Goal: Task Accomplishment & Management: Complete application form

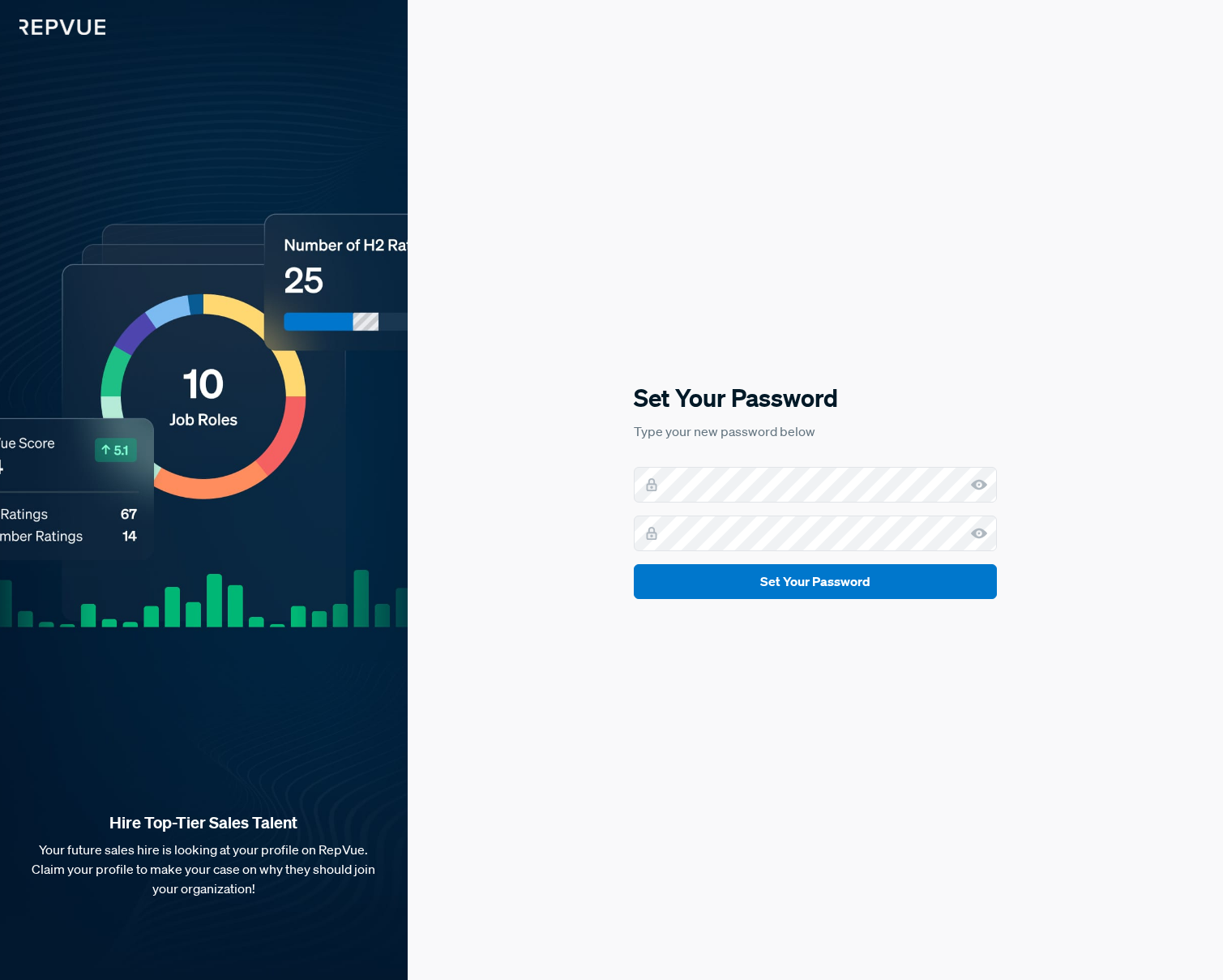
click at [1107, 452] on div "Set Your Password Type your new password below Set Your Password" at bounding box center [815, 490] width 815 height 980
click at [784, 582] on button "Set Your Password" at bounding box center [815, 581] width 363 height 35
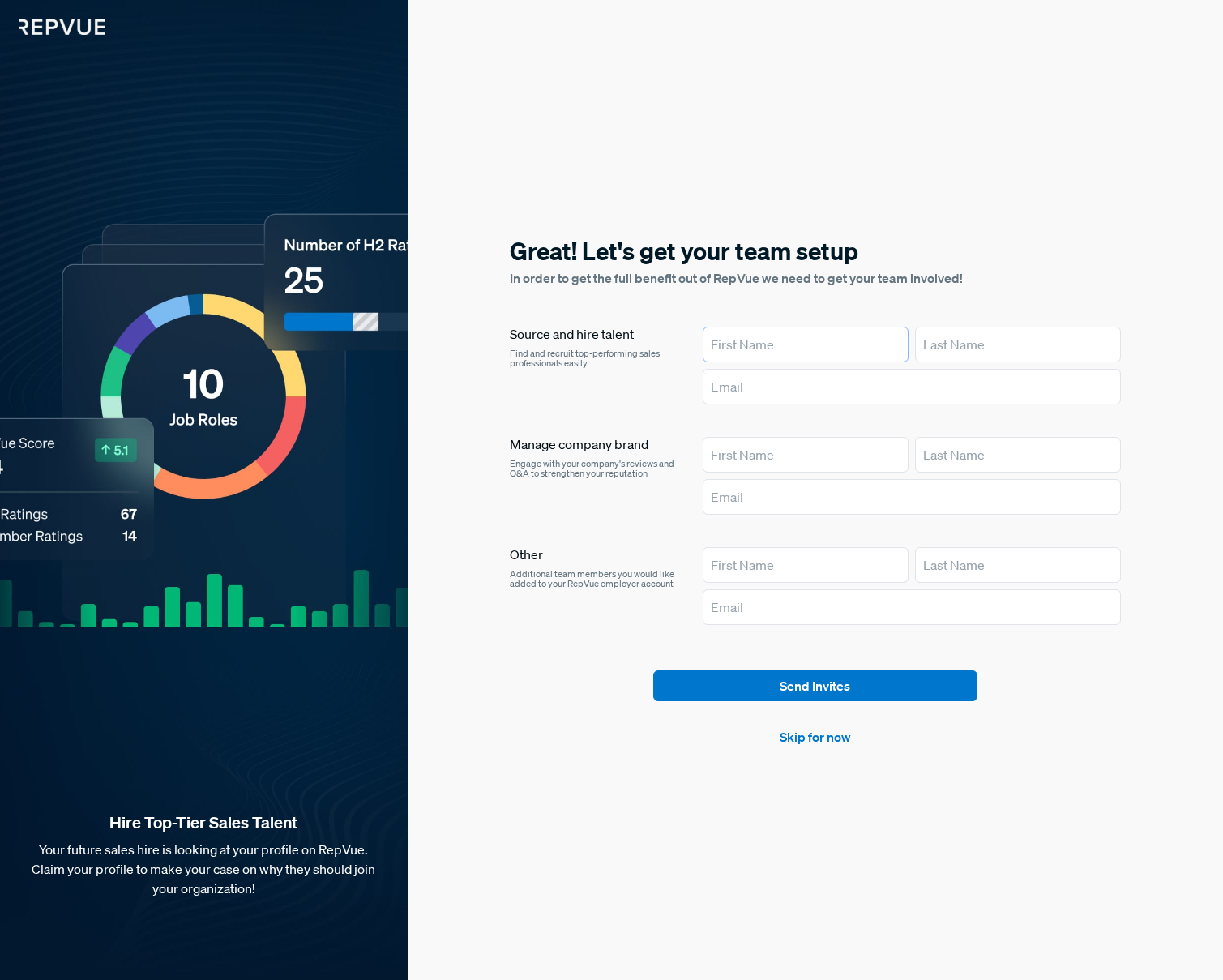
click at [763, 340] on input "text" at bounding box center [805, 345] width 206 height 36
type input "[PERSON_NAME]"
click at [995, 332] on input "text" at bounding box center [1018, 345] width 206 height 36
type input "[PERSON_NAME]"
click at [933, 395] on input "text" at bounding box center [911, 387] width 419 height 36
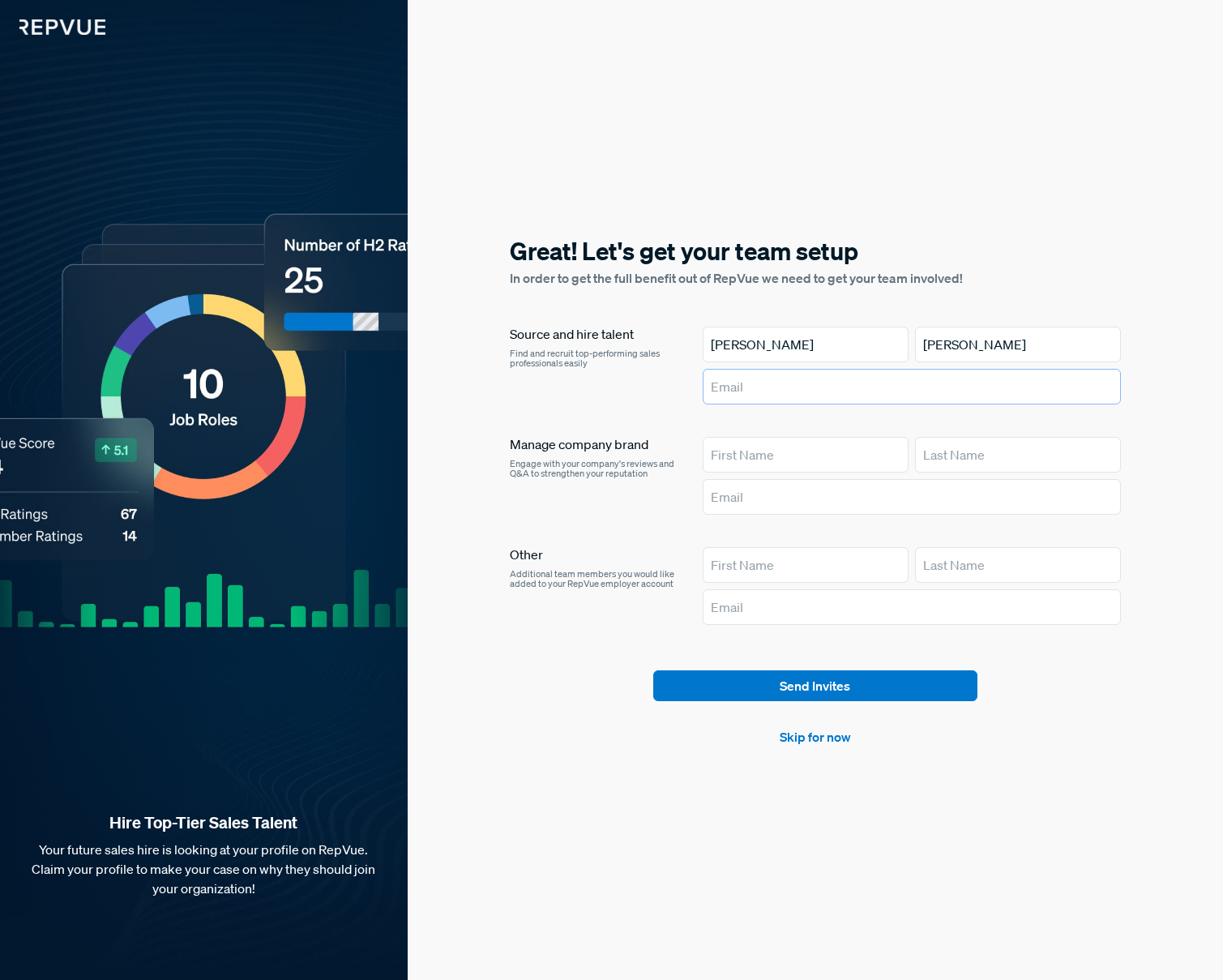
type input "[EMAIL_ADDRESS][DOMAIN_NAME]"
click at [815, 454] on input "text" at bounding box center [805, 455] width 206 height 36
type input "[PERSON_NAME]"
drag, startPoint x: 929, startPoint y: 461, endPoint x: 938, endPoint y: 465, distance: 9.8
click at [932, 461] on input "text" at bounding box center [1018, 455] width 206 height 36
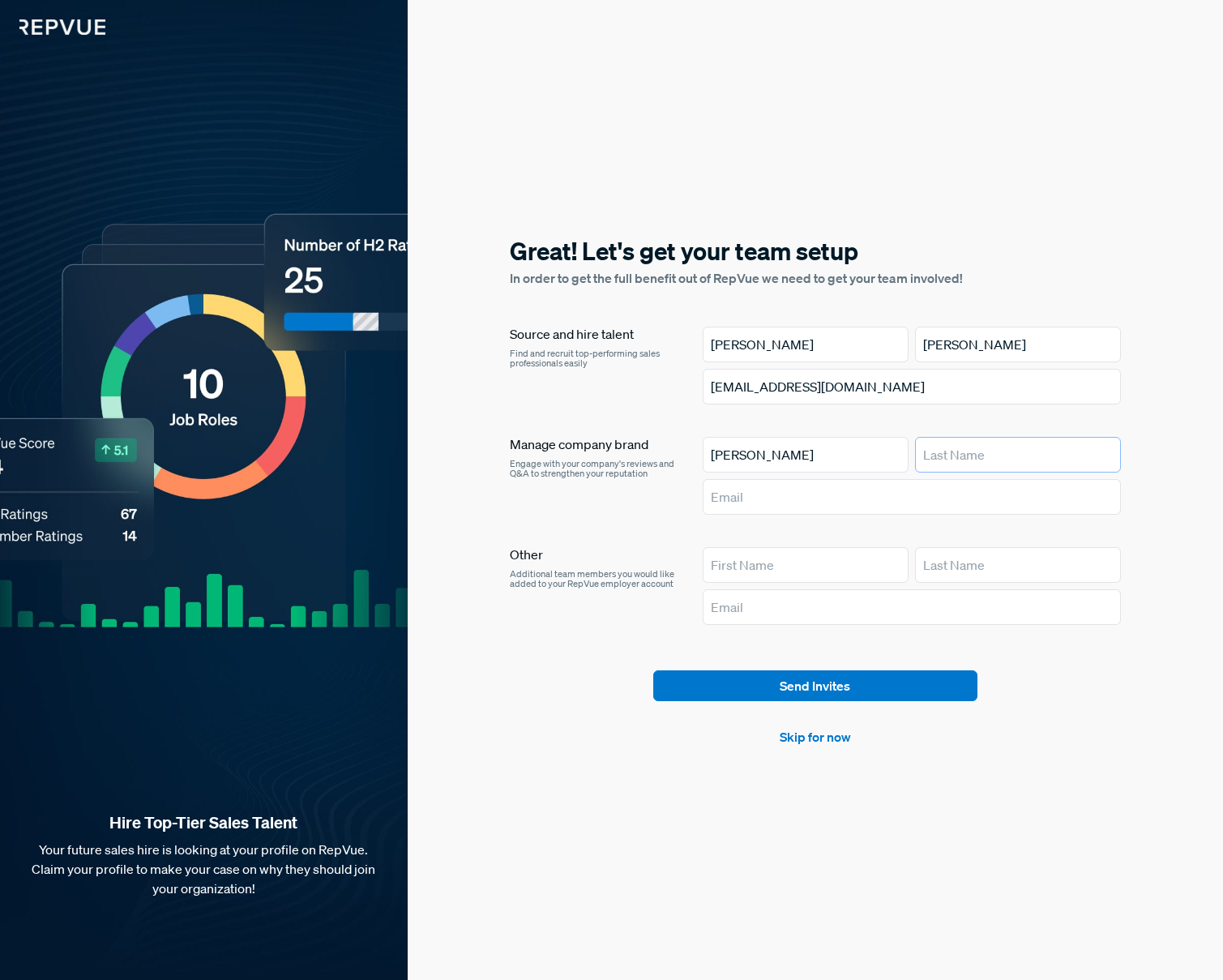
type input "[PERSON_NAME]"
click at [932, 499] on input "text" at bounding box center [911, 497] width 419 height 36
type input "[EMAIL_ADDRESS][DOMAIN_NAME]"
click at [782, 566] on input "text" at bounding box center [805, 566] width 206 height 36
type input "Lexie"
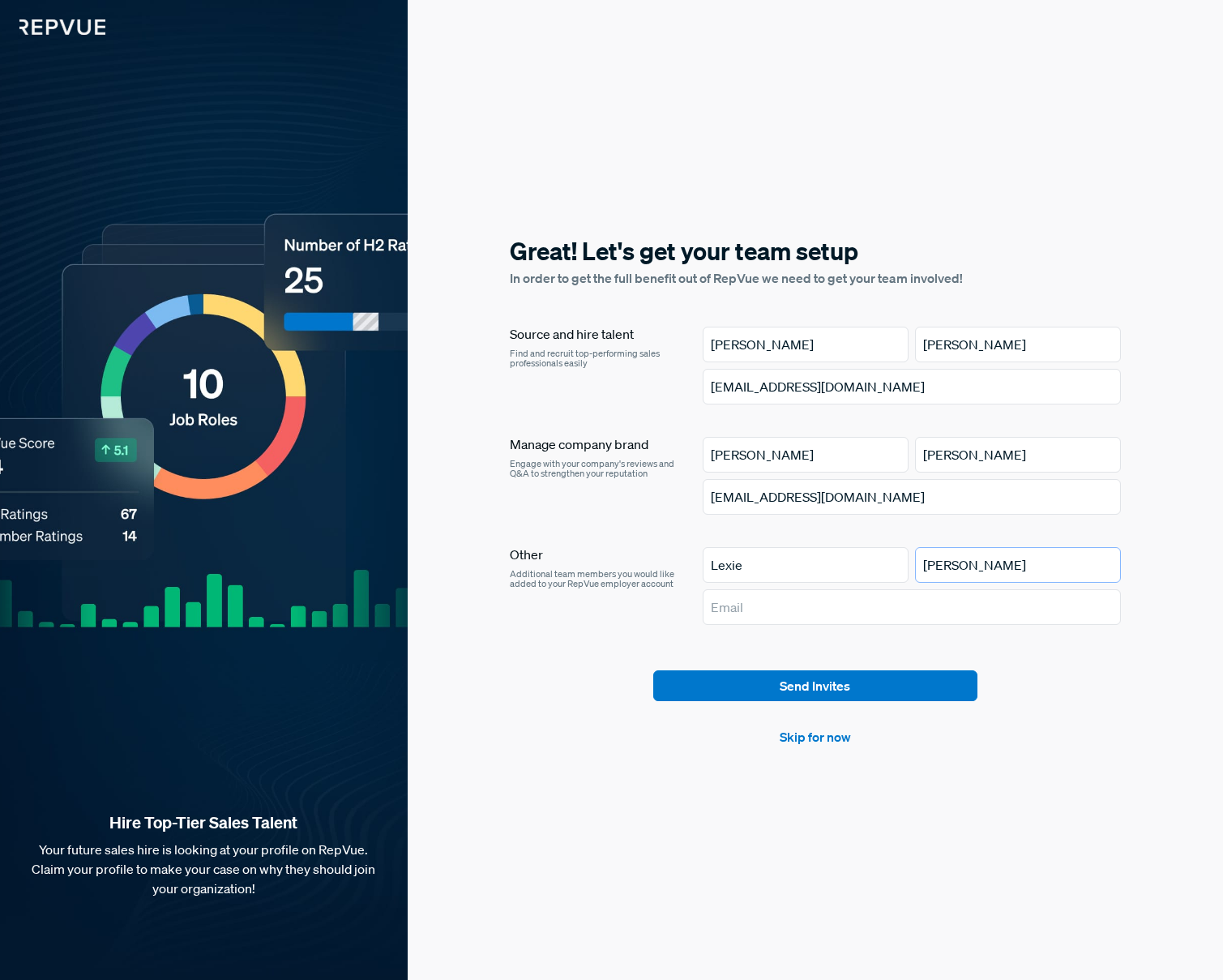
type input "[PERSON_NAME]"
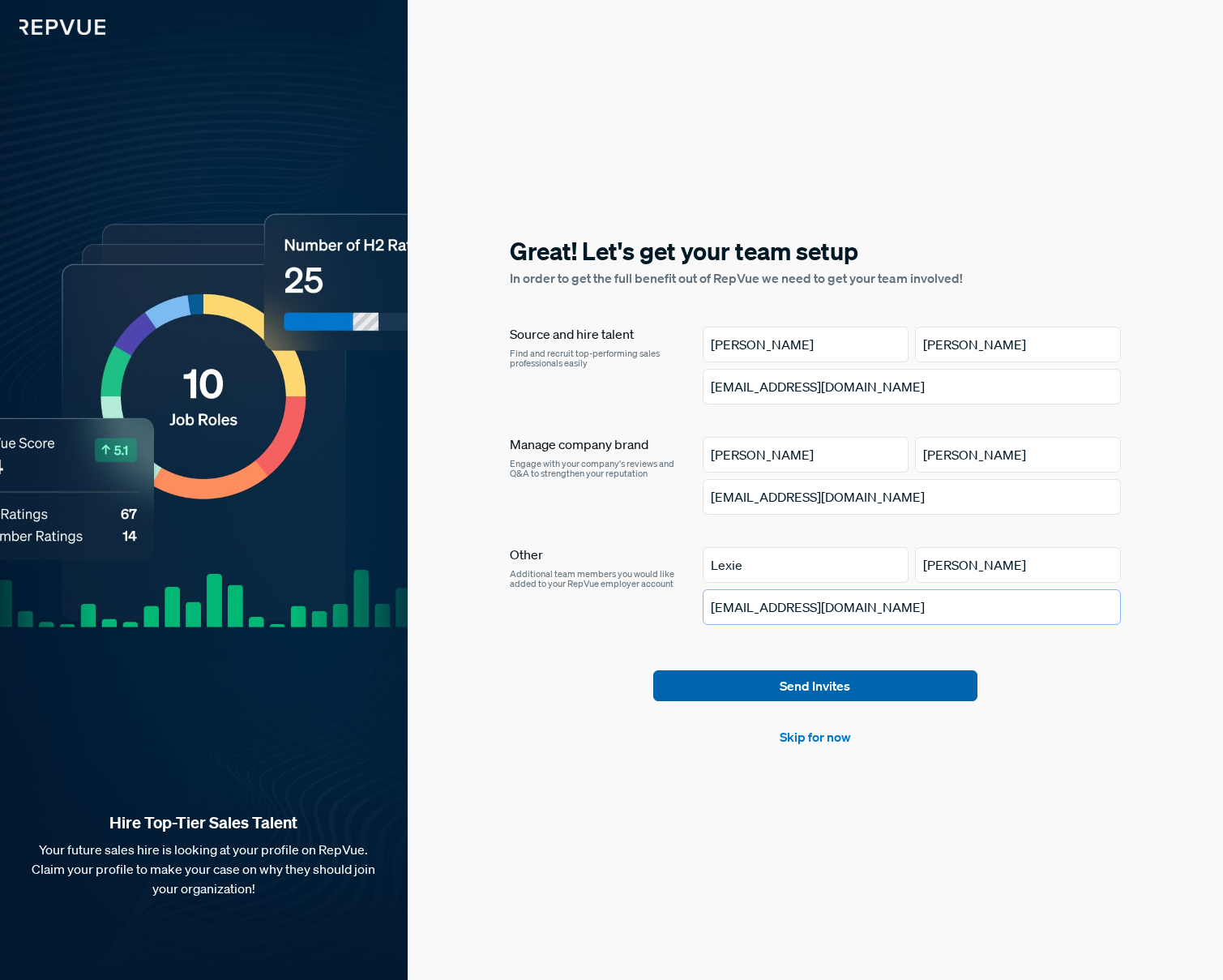
type input "[EMAIL_ADDRESS][DOMAIN_NAME]"
click at [812, 687] on button "Send Invites" at bounding box center [814, 685] width 324 height 30
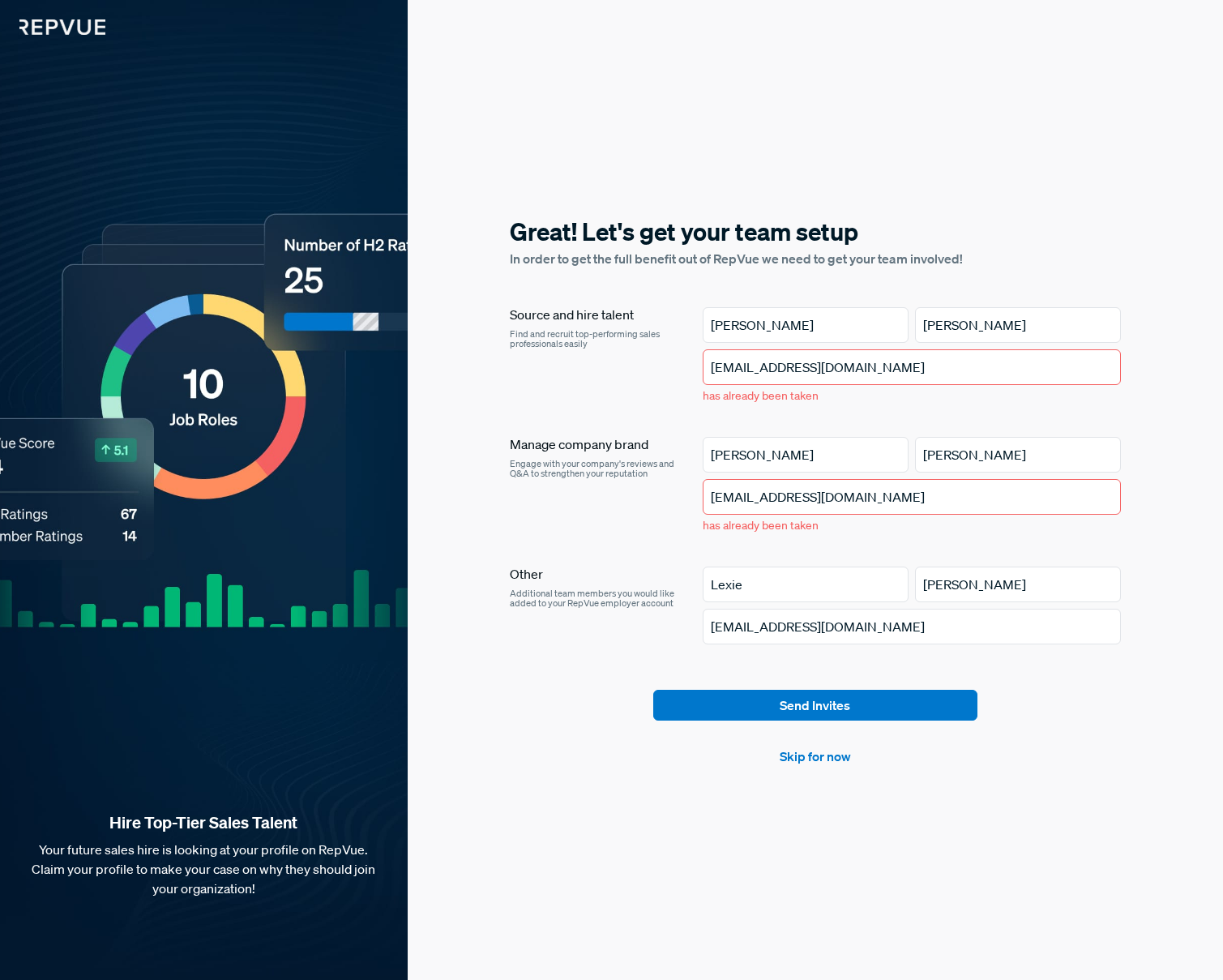
click at [780, 366] on input "[EMAIL_ADDRESS][DOMAIN_NAME]" at bounding box center [911, 368] width 419 height 36
click at [758, 331] on input "[PERSON_NAME]" at bounding box center [805, 325] width 206 height 36
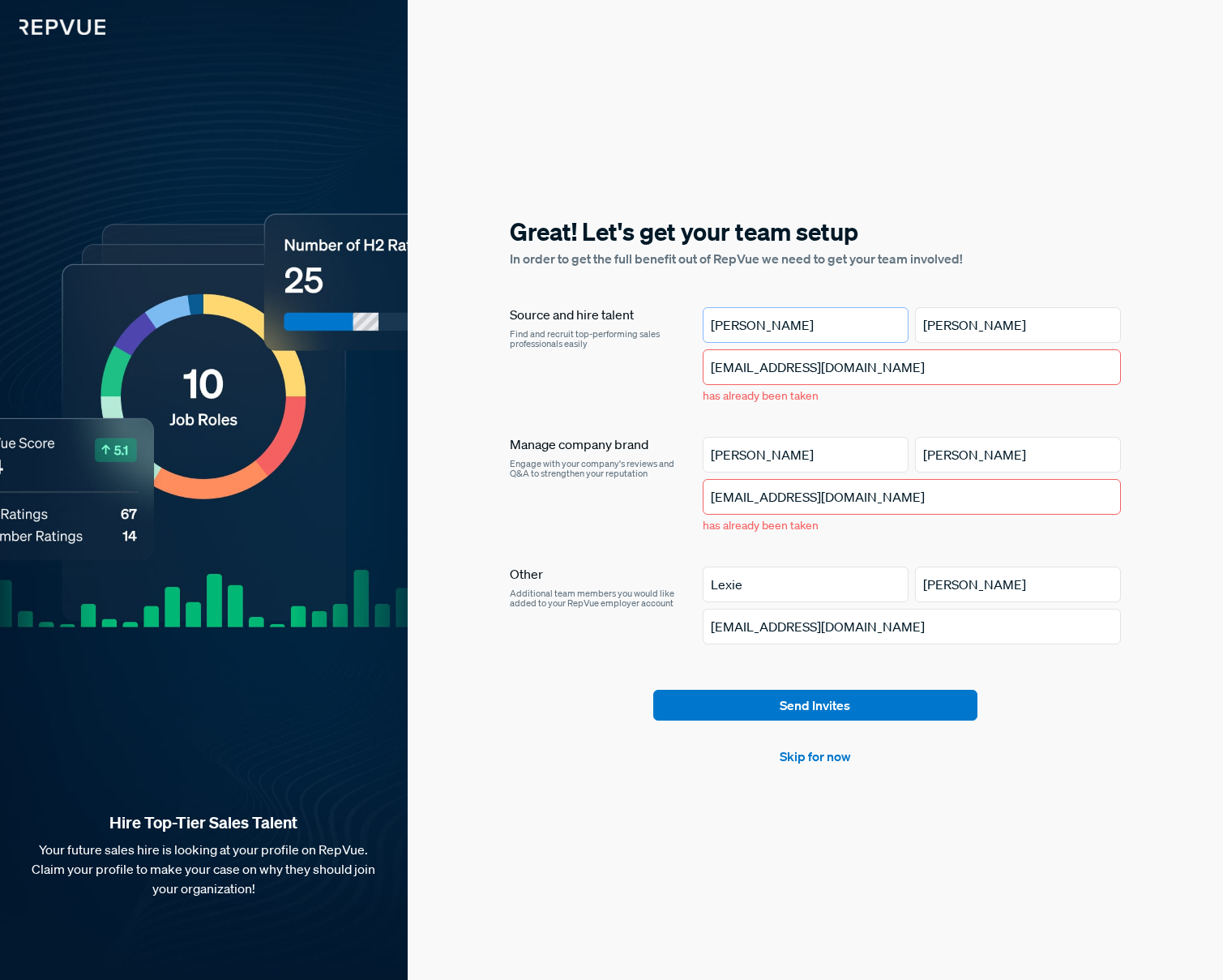
click at [758, 331] on input "[PERSON_NAME]" at bounding box center [805, 325] width 206 height 36
type input "Leixe"
click at [758, 323] on input "Leixe" at bounding box center [805, 325] width 206 height 36
type input "Lexie"
type input "[PERSON_NAME]"
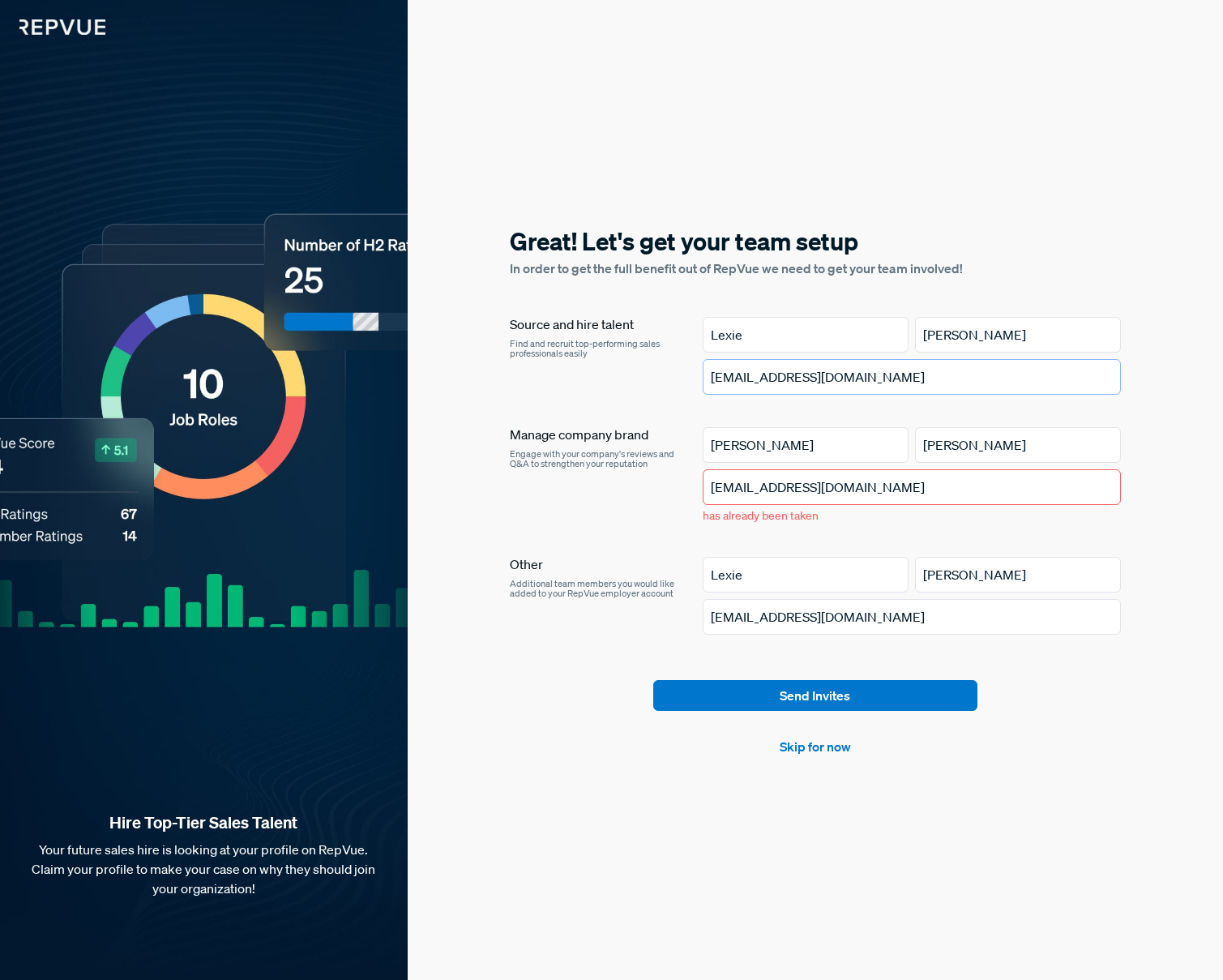
type input "[EMAIL_ADDRESS][DOMAIN_NAME]"
click at [766, 616] on input "[EMAIL_ADDRESS][DOMAIN_NAME]" at bounding box center [911, 617] width 419 height 36
click at [751, 578] on input "Lexie" at bounding box center [805, 575] width 206 height 36
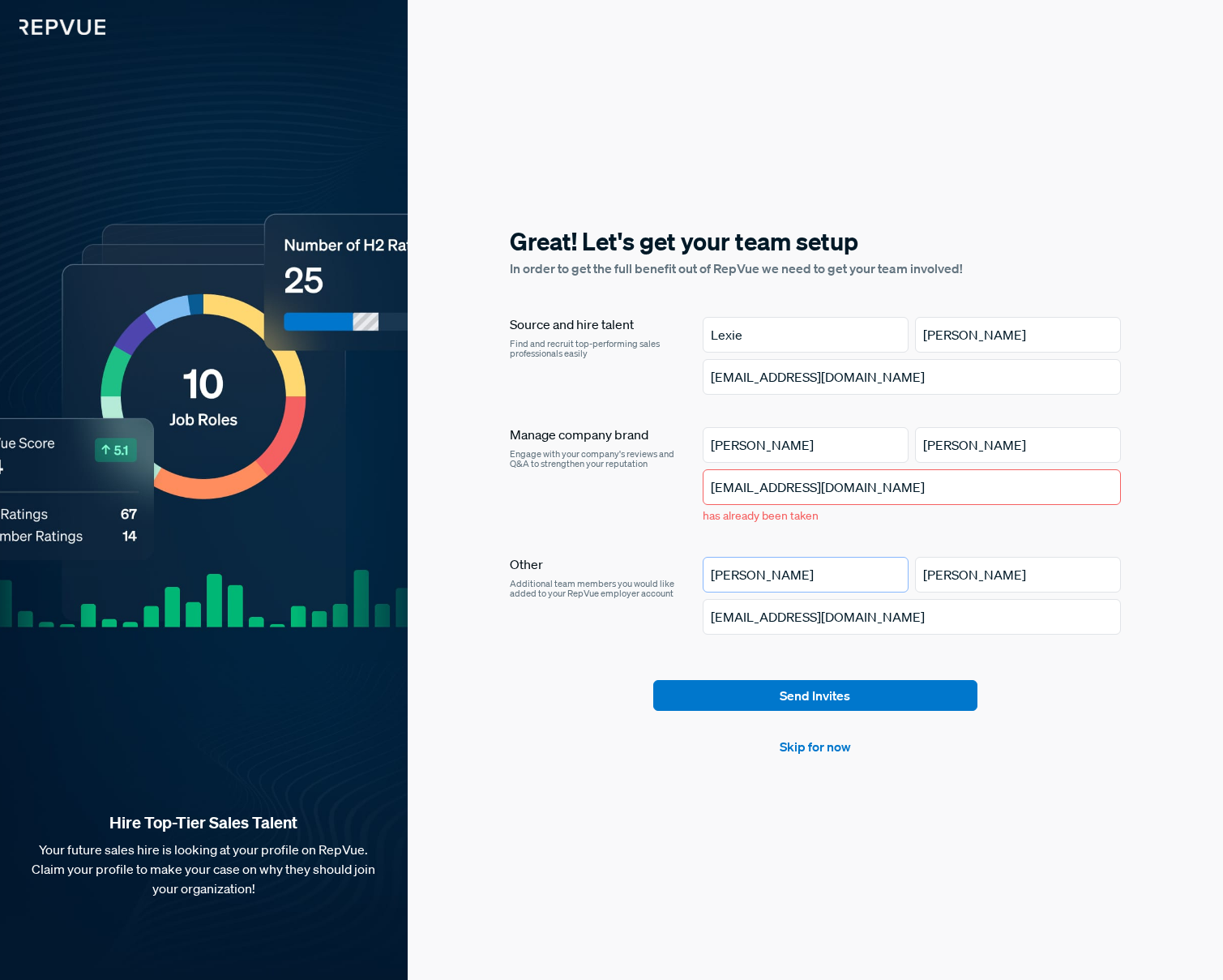
type input "[PERSON_NAME]"
click at [944, 570] on input "[PERSON_NAME]" at bounding box center [1018, 575] width 206 height 36
type input "White"
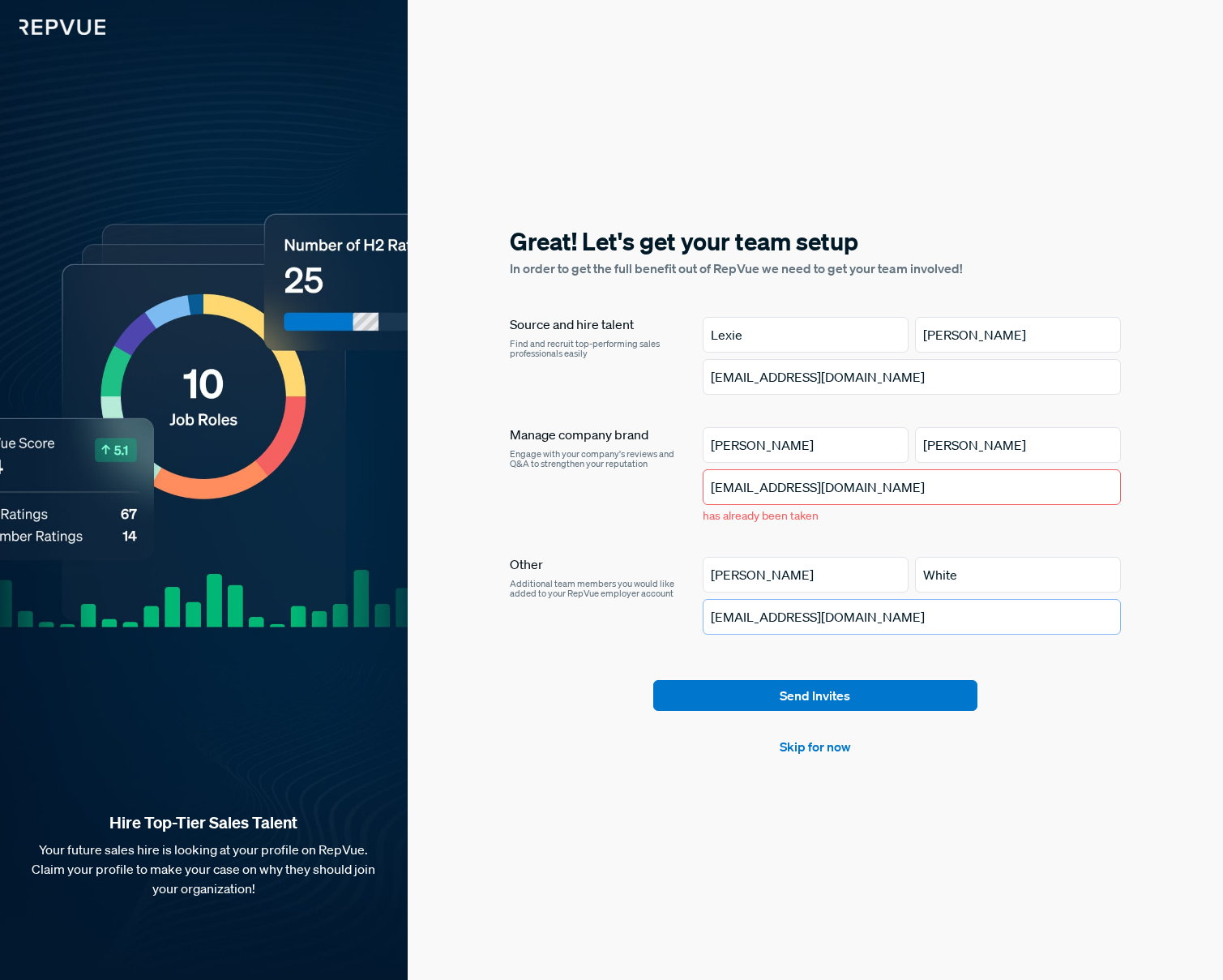
click at [850, 614] on input "[EMAIL_ADDRESS][DOMAIN_NAME]" at bounding box center [911, 617] width 419 height 36
type input "[EMAIL_ADDRESS][DOMAIN_NAME]"
click at [794, 437] on input "[PERSON_NAME]" at bounding box center [805, 445] width 206 height 36
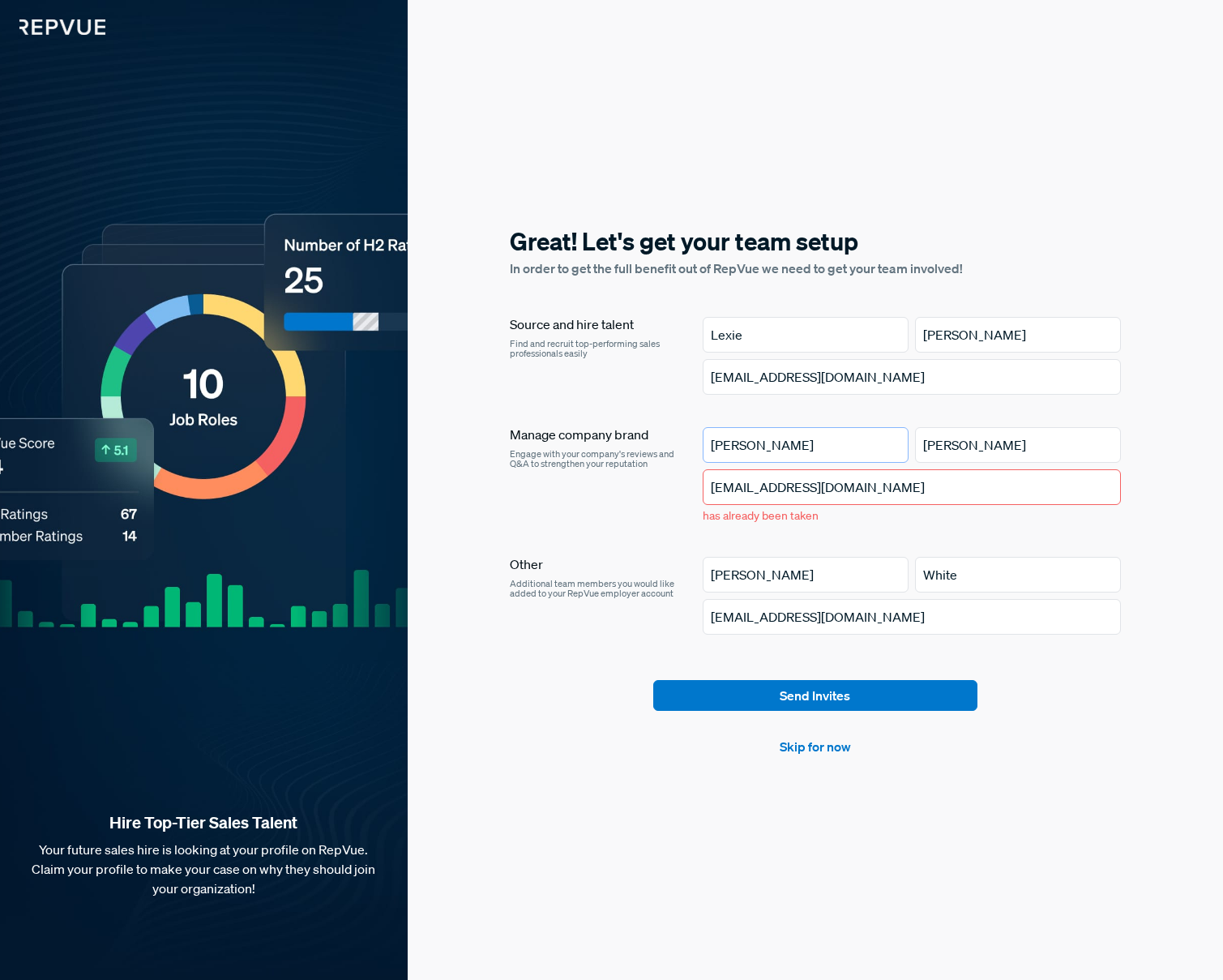
click at [794, 437] on input "[PERSON_NAME]" at bounding box center [805, 445] width 206 height 36
type input "Jack"
type input "[PERSON_NAME]"
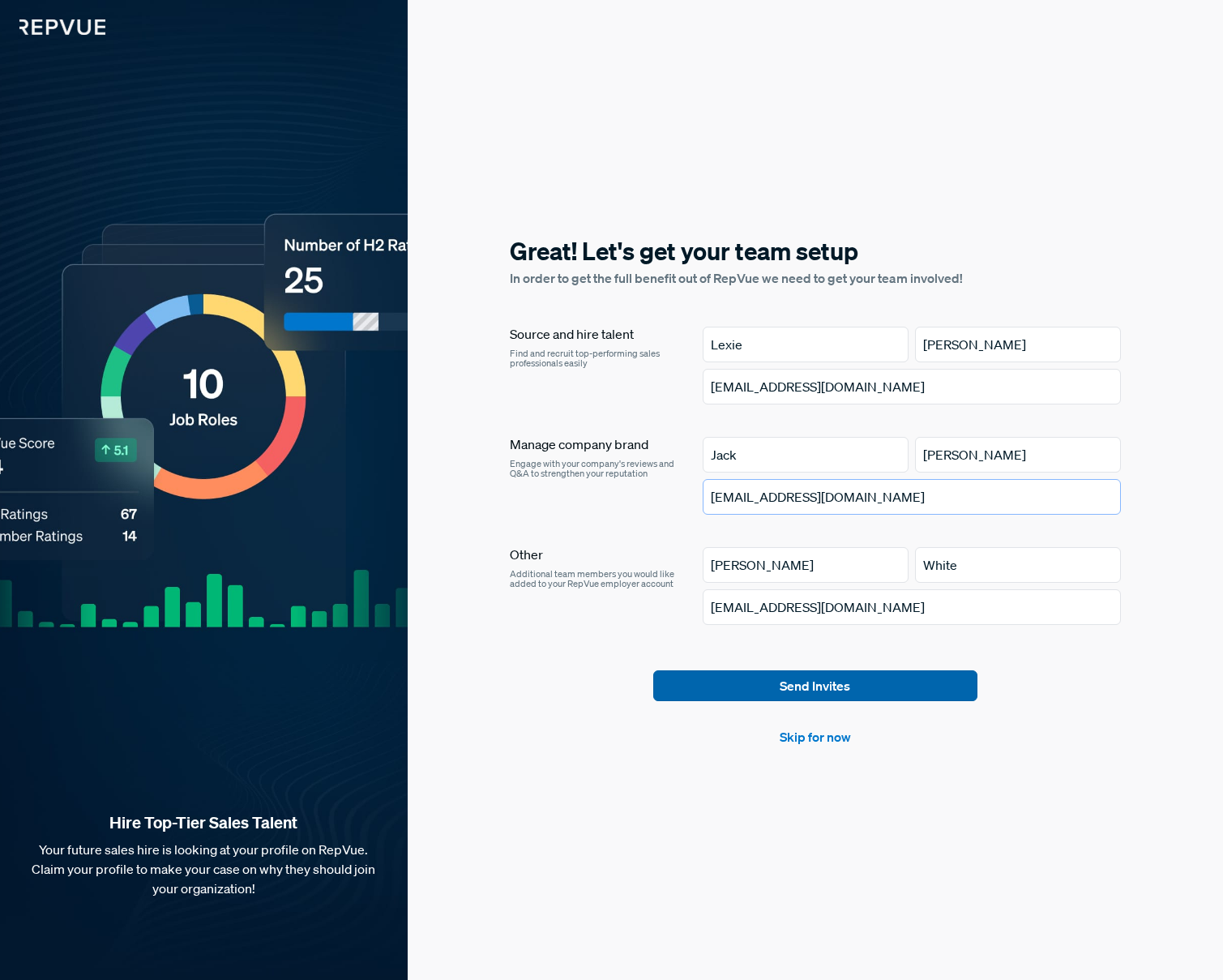
type input "[EMAIL_ADDRESS][DOMAIN_NAME]"
click at [842, 686] on button "Send Invites" at bounding box center [814, 685] width 324 height 30
